Goal: Contribute content

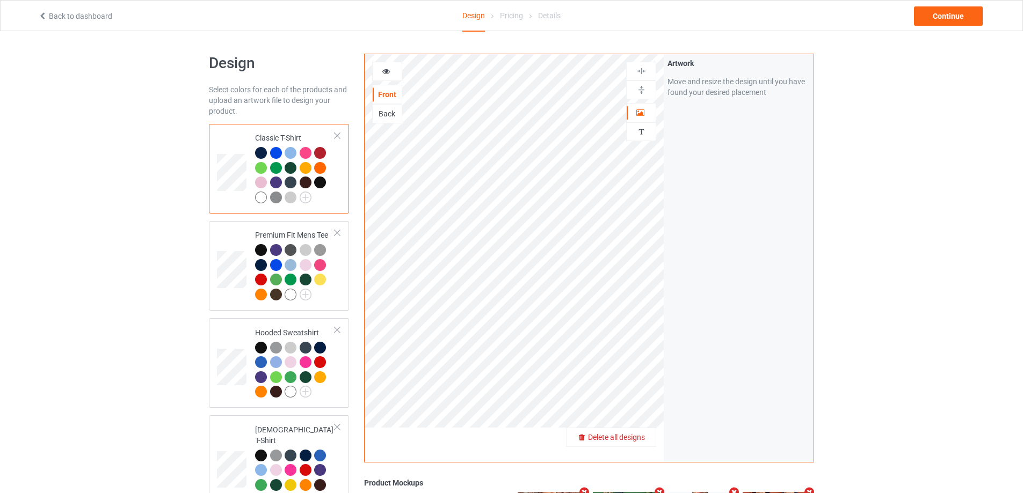
click at [644, 436] on span "Delete all designs" at bounding box center [616, 437] width 57 height 9
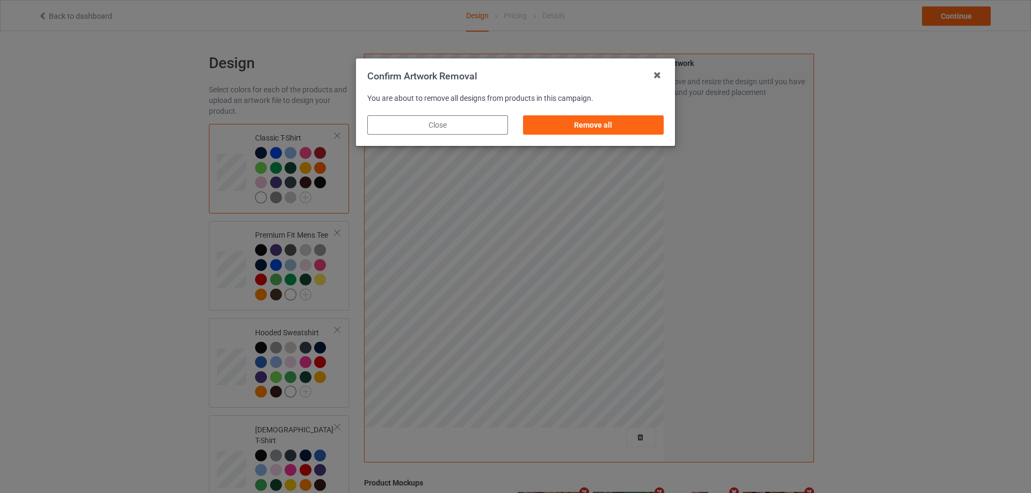
click at [637, 135] on div "Remove all" at bounding box center [593, 125] width 156 height 34
click at [645, 130] on div "Remove all" at bounding box center [593, 124] width 141 height 19
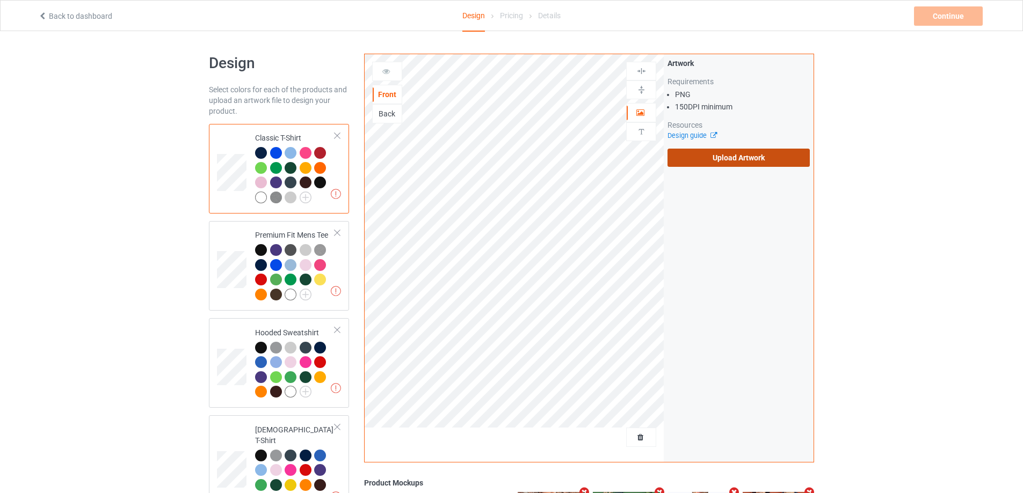
click at [733, 152] on label "Upload Artwork" at bounding box center [738, 158] width 142 height 18
click at [0, 0] on input "Upload Artwork" at bounding box center [0, 0] width 0 height 0
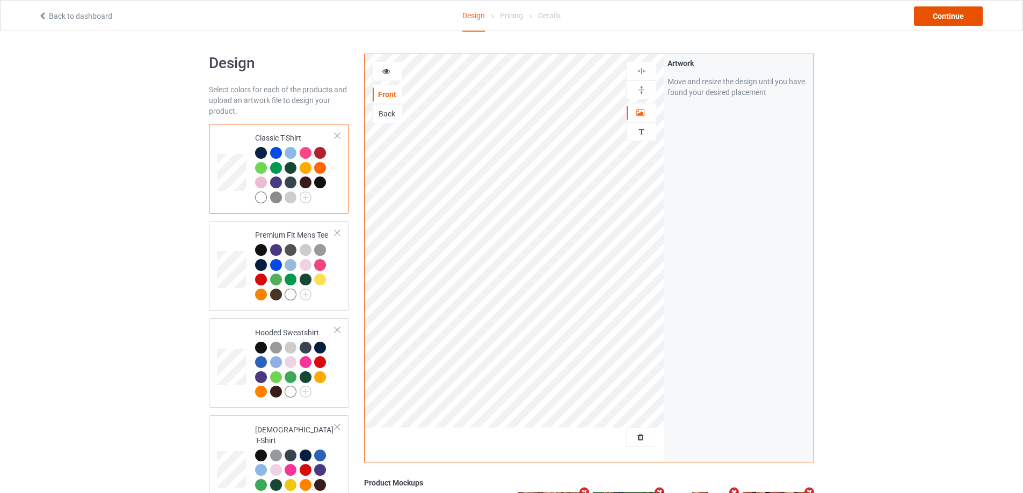
click at [960, 13] on div "Continue" at bounding box center [948, 15] width 69 height 19
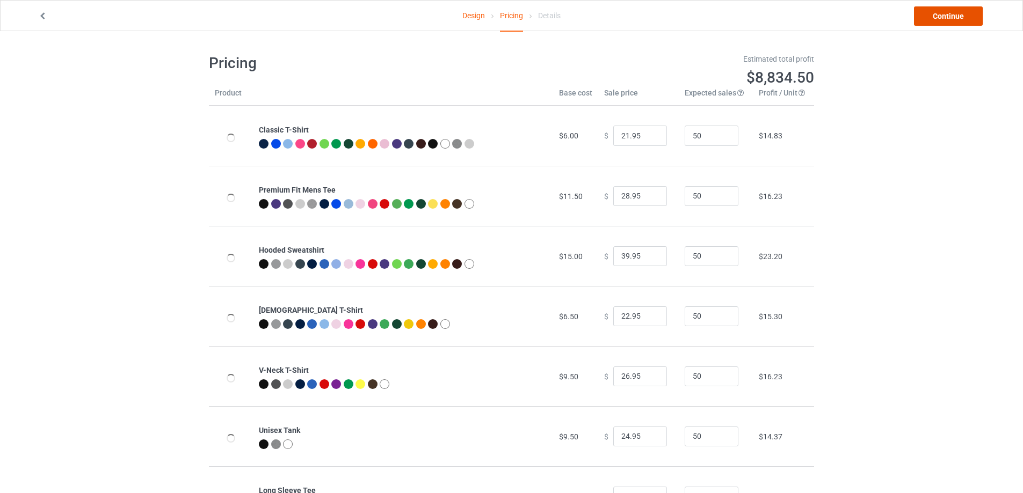
click at [960, 13] on link "Continue" at bounding box center [948, 15] width 69 height 19
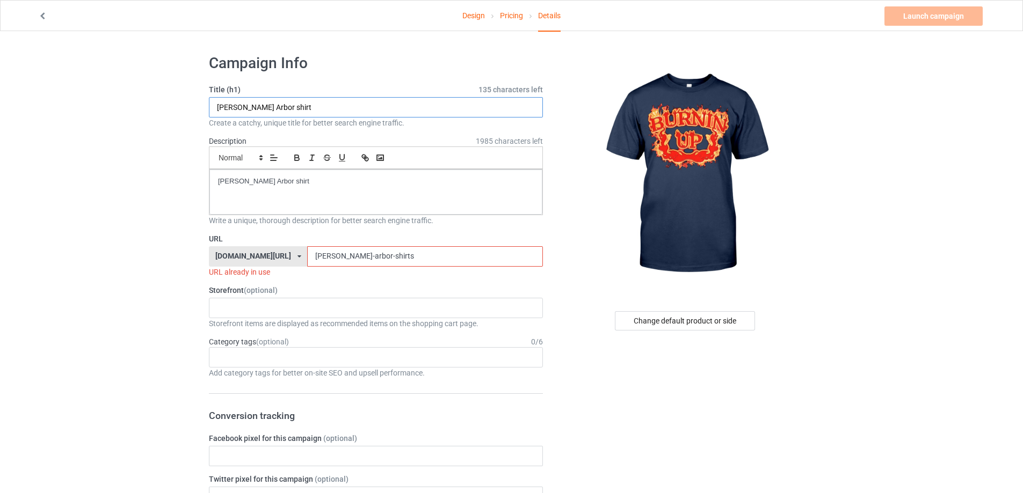
drag, startPoint x: 308, startPoint y: 97, endPoint x: 167, endPoint y: 116, distance: 141.5
paste input "[PERSON_NAME] Burnin Up Flames S"
type input "[PERSON_NAME] Burnin Up Flames Shirt"
drag, startPoint x: 276, startPoint y: 184, endPoint x: 179, endPoint y: 184, distance: 97.7
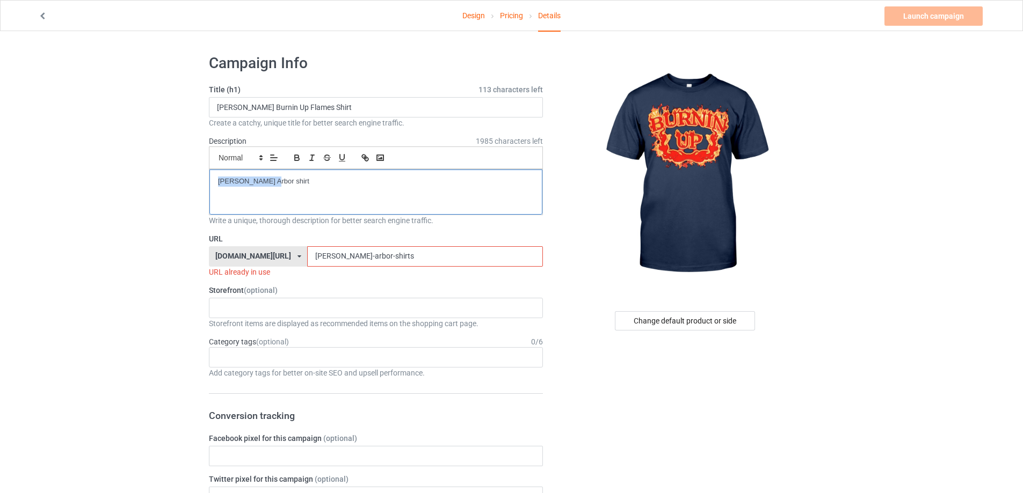
drag, startPoint x: 307, startPoint y: 267, endPoint x: 191, endPoint y: 258, distance: 116.9
click at [355, 265] on input "[PERSON_NAME]-arbor-shirts" at bounding box center [424, 256] width 235 height 20
click at [351, 258] on input "[PERSON_NAME]-arbor-shirts" at bounding box center [424, 256] width 235 height 20
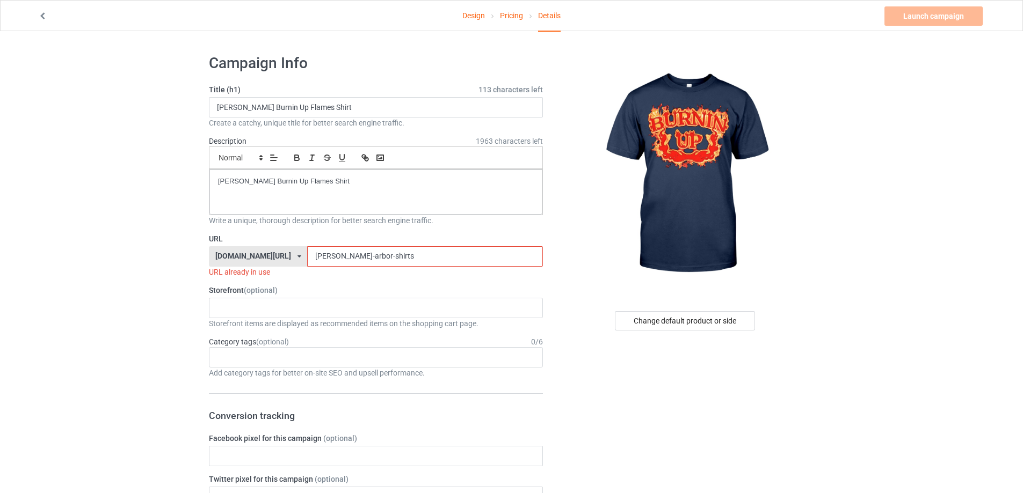
drag, startPoint x: 353, startPoint y: 258, endPoint x: 249, endPoint y: 256, distance: 104.7
click at [249, 256] on div "[DOMAIN_NAME][URL] [DOMAIN_NAME][URL] [DOMAIN_NAME][URL] 5cd2f964b197f721e1cad2…" at bounding box center [376, 256] width 334 height 20
paste input "[PERSON_NAME]-brothers-burnin-up-flames-shirt"
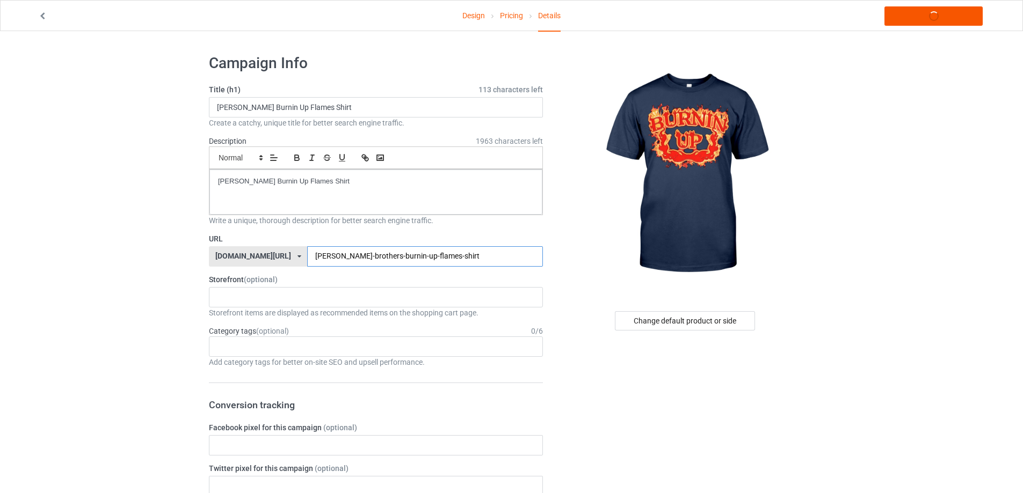
type input "[PERSON_NAME]-brothers-burnin-up-flames-shirt"
click at [919, 19] on link "Launch campaign" at bounding box center [933, 15] width 98 height 19
